Goal: Task Accomplishment & Management: Use online tool/utility

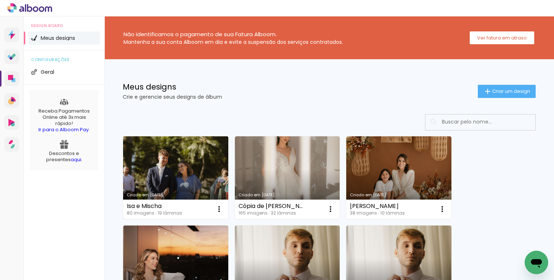
click at [182, 166] on link "Criado em [DATE]" at bounding box center [175, 178] width 105 height 83
